Goal: Check status: Check status

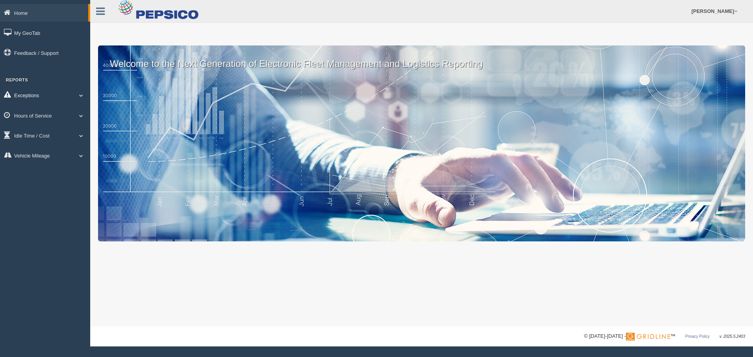
click at [74, 92] on link "Exceptions" at bounding box center [45, 95] width 90 height 18
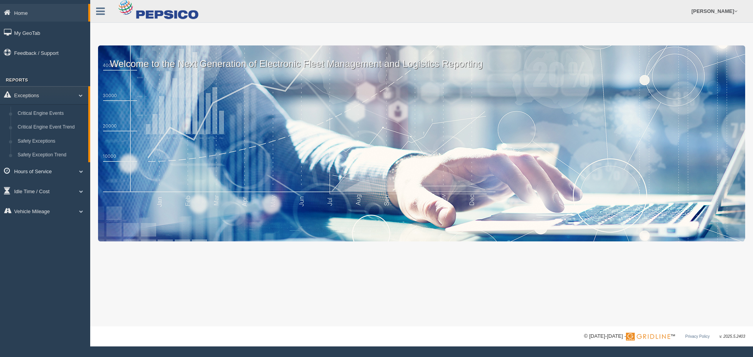
click at [79, 171] on span at bounding box center [81, 172] width 10 height 4
click at [63, 135] on link "HOS Explanation Reports" at bounding box center [51, 134] width 74 height 14
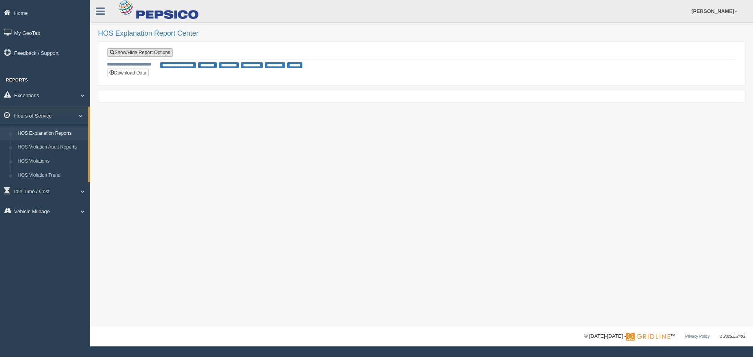
click at [151, 53] on link "Show/Hide Report Options" at bounding box center [140, 52] width 65 height 9
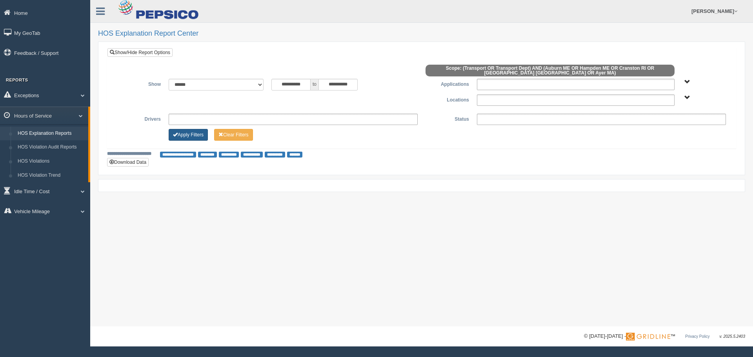
click at [196, 132] on button "Apply Filters" at bounding box center [188, 135] width 39 height 12
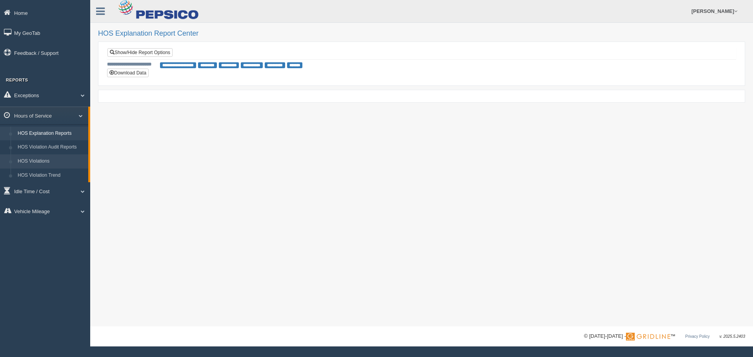
click at [52, 161] on link "HOS Violations" at bounding box center [51, 162] width 74 height 14
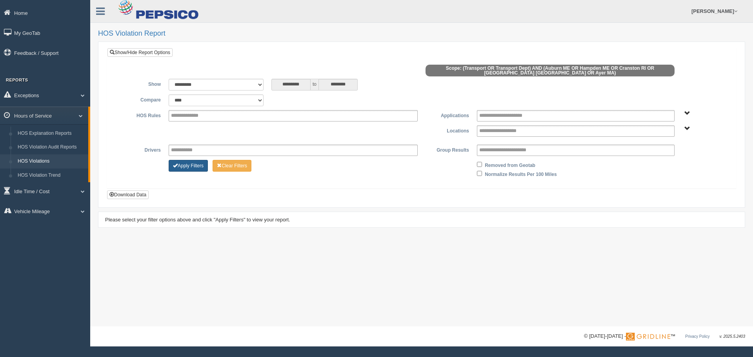
click at [191, 164] on button "Apply Filters" at bounding box center [188, 166] width 39 height 12
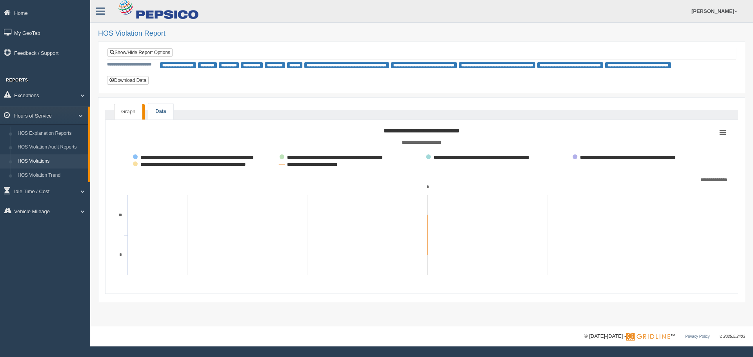
click at [166, 114] on link "Data" at bounding box center [160, 112] width 25 height 16
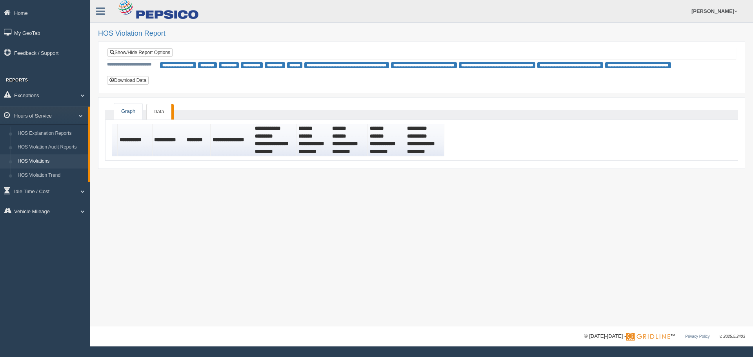
click at [128, 111] on link "Graph" at bounding box center [128, 112] width 28 height 16
